Goal: Communication & Community: Answer question/provide support

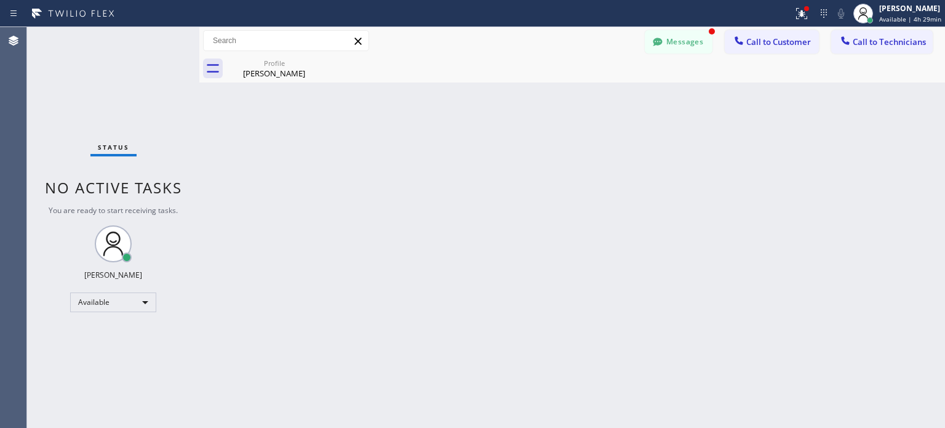
click at [817, 9] on icon at bounding box center [823, 13] width 15 height 15
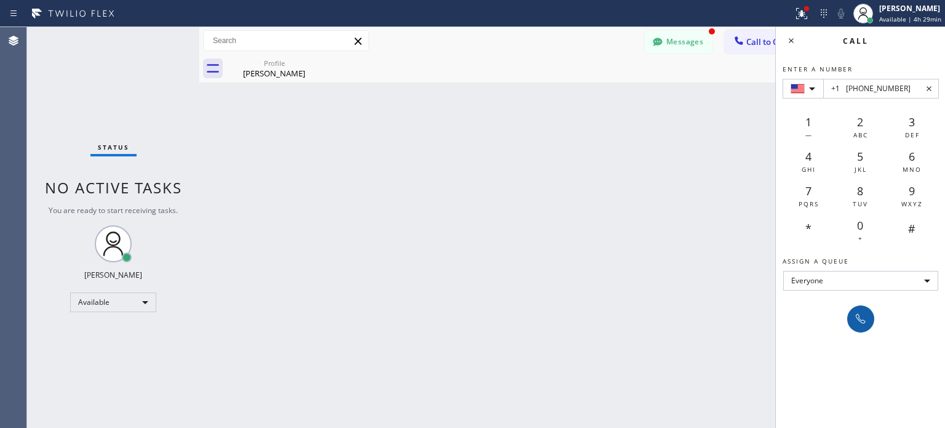
type input "+1 [PHONE_NUMBER]"
click at [862, 320] on icon at bounding box center [860, 318] width 15 height 15
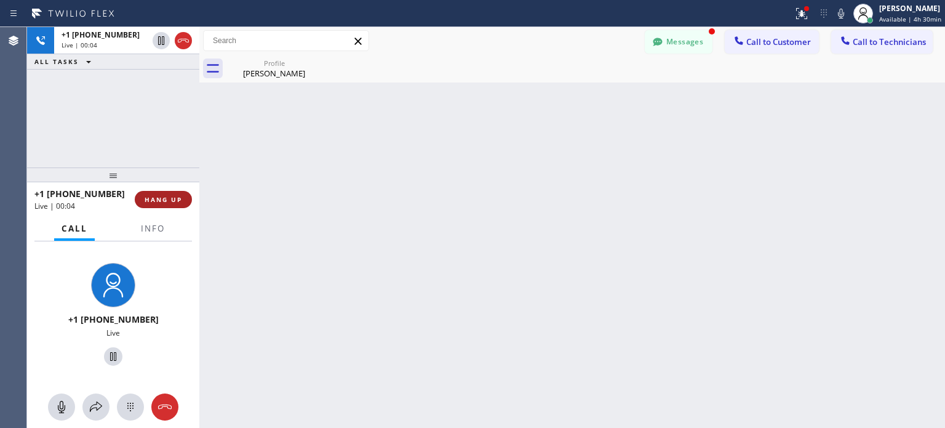
click at [179, 195] on span "HANG UP" at bounding box center [164, 199] width 38 height 9
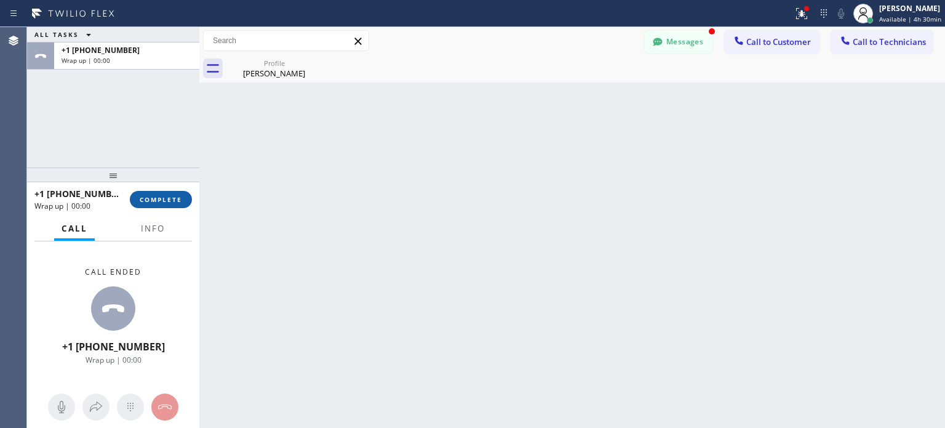
click at [175, 196] on span "COMPLETE" at bounding box center [161, 199] width 42 height 9
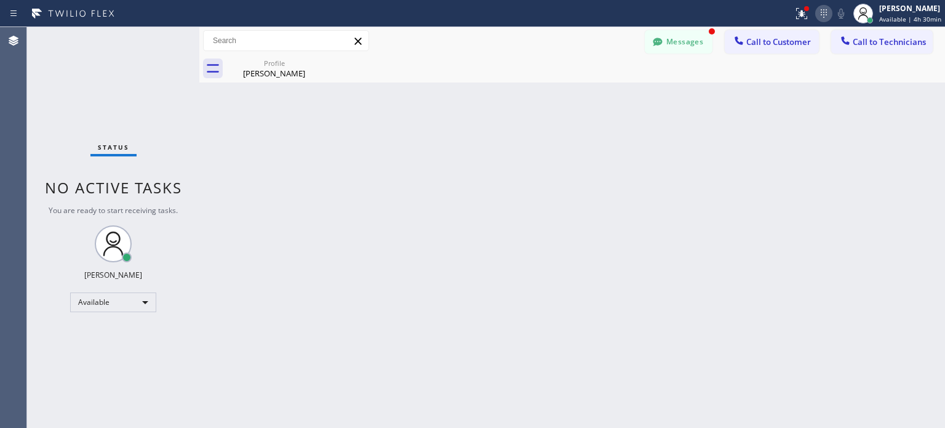
click at [828, 14] on icon at bounding box center [823, 13] width 15 height 15
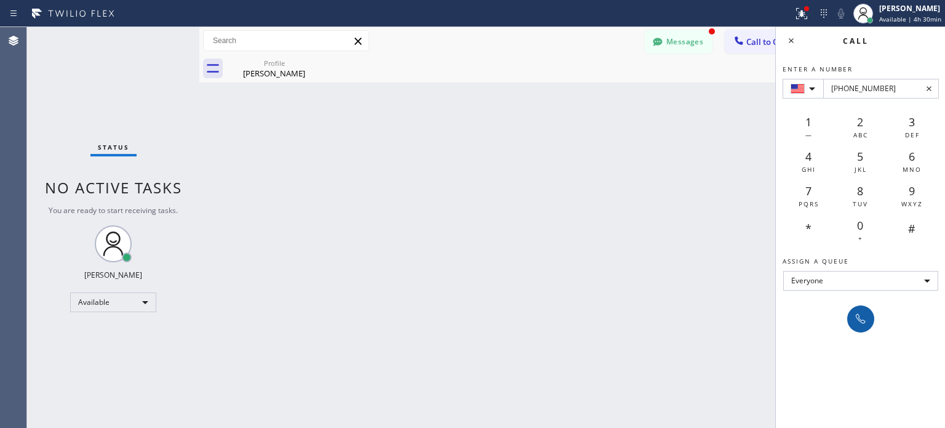
type input "[PHONE_NUMBER]"
drag, startPoint x: 854, startPoint y: 320, endPoint x: 778, endPoint y: 234, distance: 115.0
click at [854, 319] on icon at bounding box center [860, 318] width 15 height 15
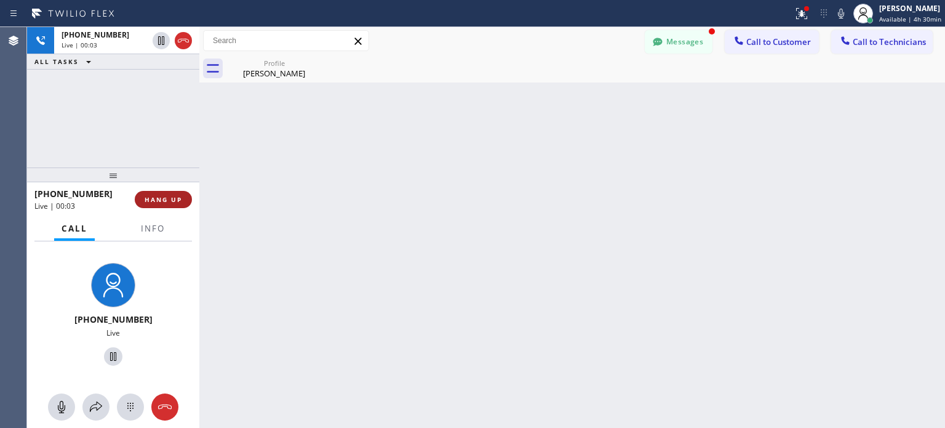
click at [170, 199] on span "HANG UP" at bounding box center [164, 199] width 38 height 9
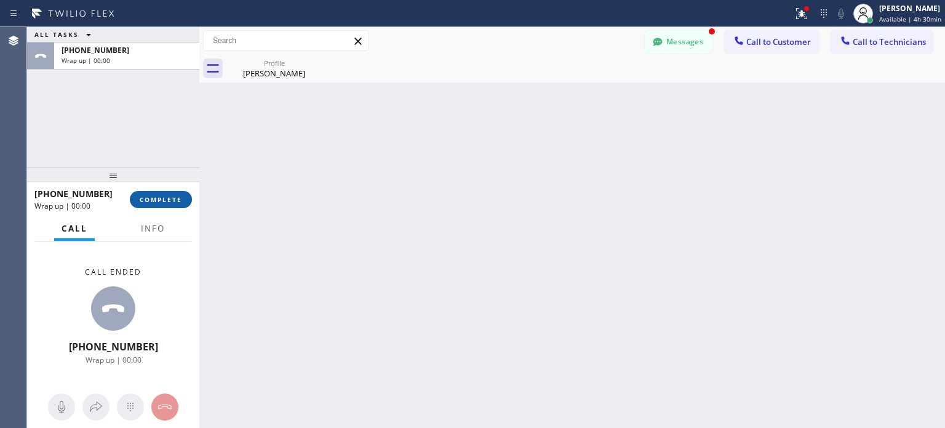
click at [171, 201] on span "COMPLETE" at bounding box center [161, 199] width 42 height 9
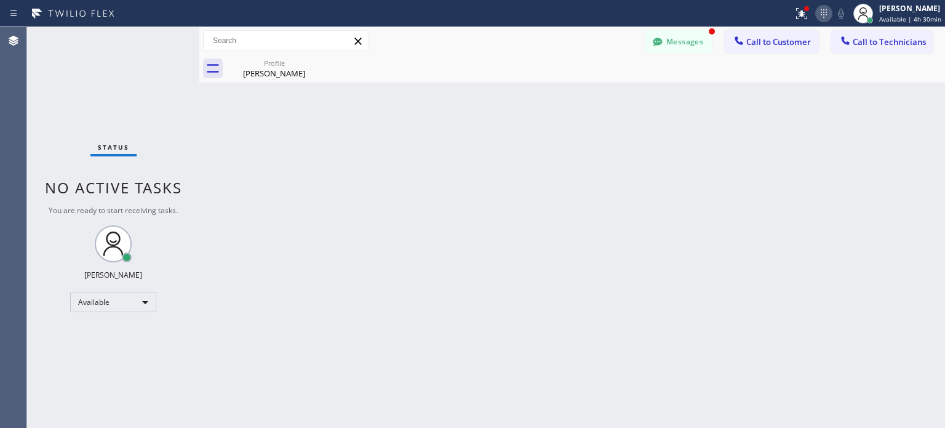
click at [822, 19] on icon at bounding box center [823, 13] width 15 height 15
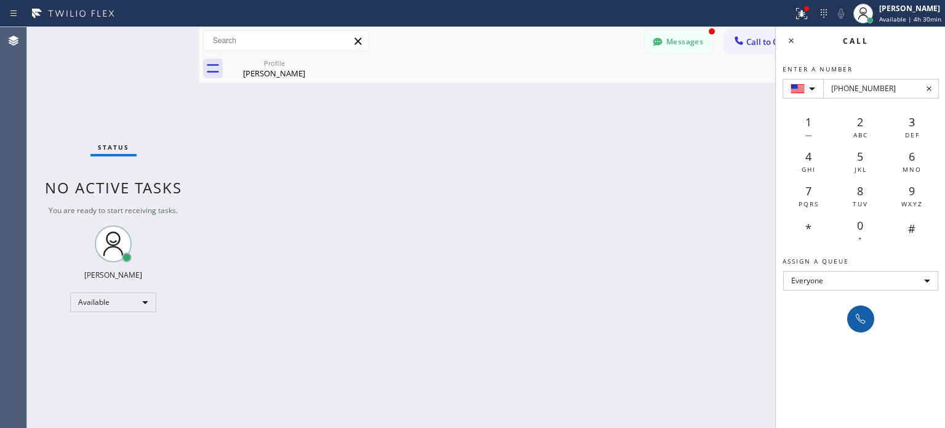
type input "[PHONE_NUMBER]"
click at [866, 327] on button at bounding box center [860, 318] width 27 height 27
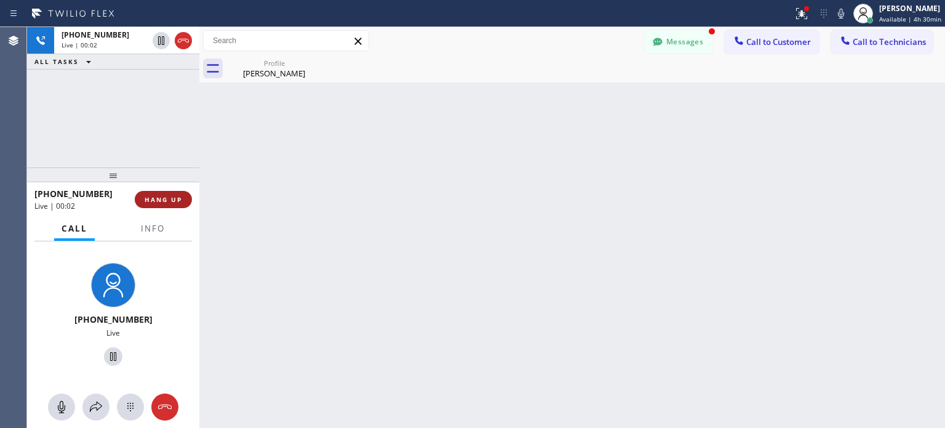
click at [172, 195] on span "HANG UP" at bounding box center [164, 199] width 38 height 9
click at [172, 201] on span "HANG UP" at bounding box center [164, 199] width 38 height 9
